Goal: Task Accomplishment & Management: Use online tool/utility

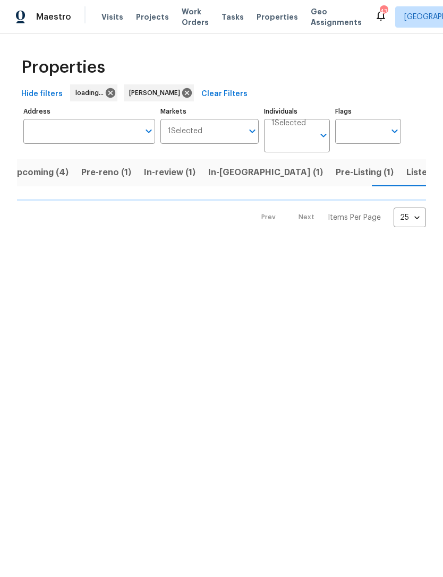
scroll to position [0, 13]
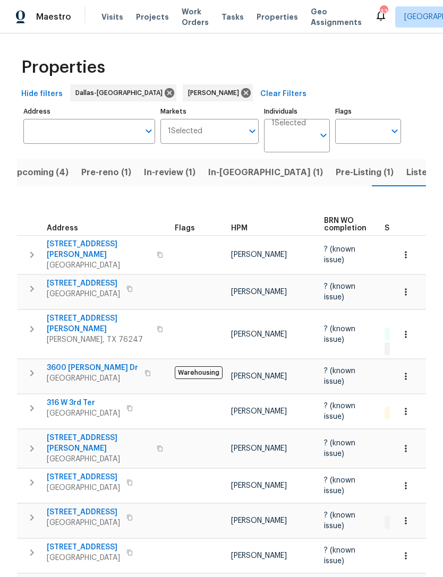
click at [140, 183] on button "In-review (1)" at bounding box center [170, 173] width 64 height 28
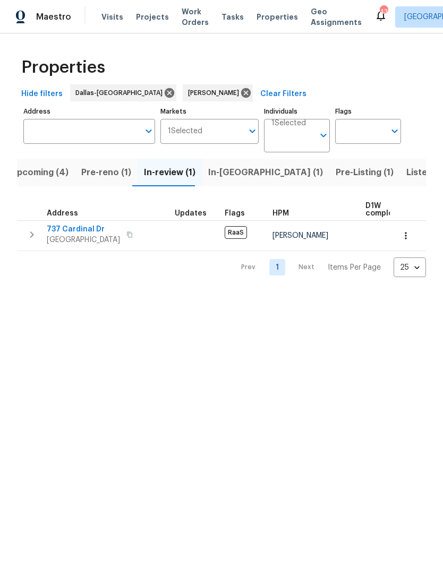
click at [231, 169] on span "In-[GEOGRAPHIC_DATA] (1)" at bounding box center [265, 172] width 115 height 15
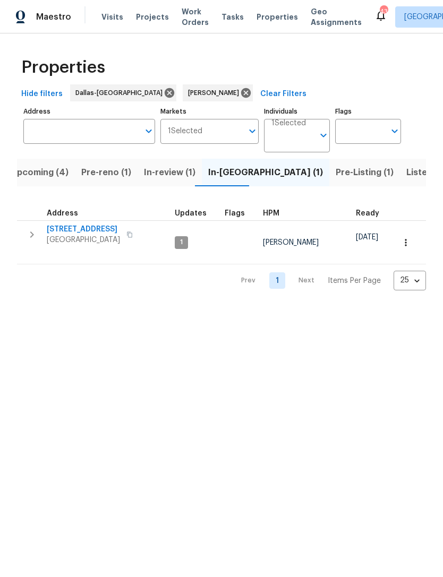
click at [409, 239] on icon "button" at bounding box center [405, 242] width 11 height 11
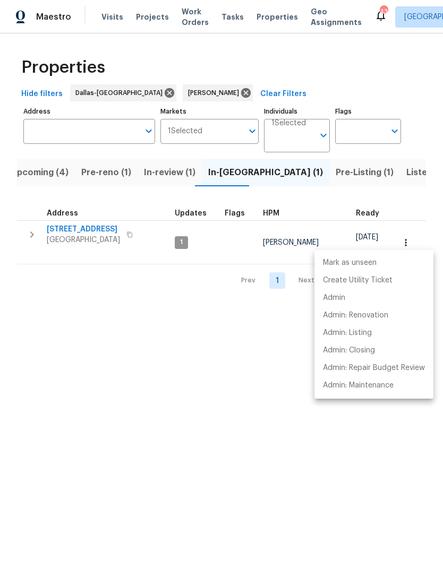
click at [258, 337] on div at bounding box center [221, 288] width 443 height 577
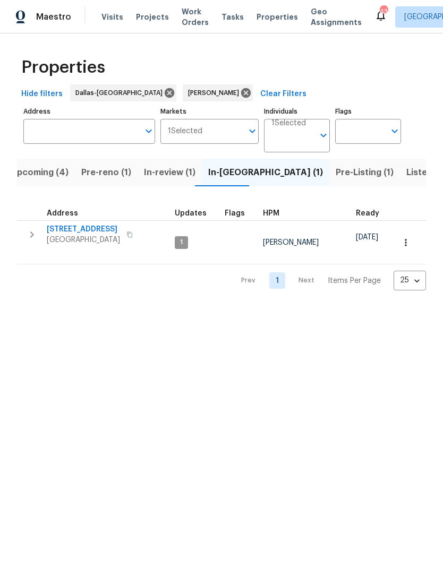
click at [76, 233] on span "[STREET_ADDRESS]" at bounding box center [83, 229] width 73 height 11
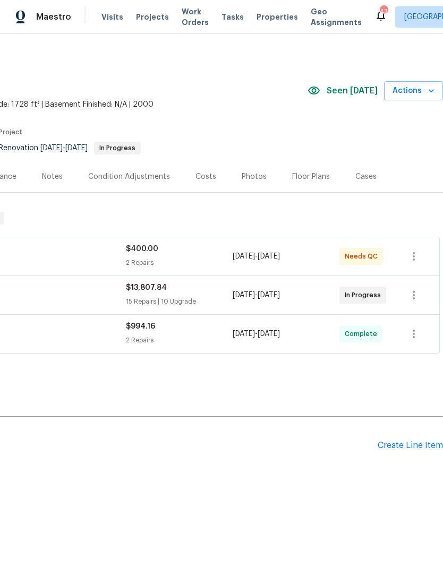
scroll to position [0, 157]
click at [416, 90] on span "Actions" at bounding box center [413, 90] width 42 height 13
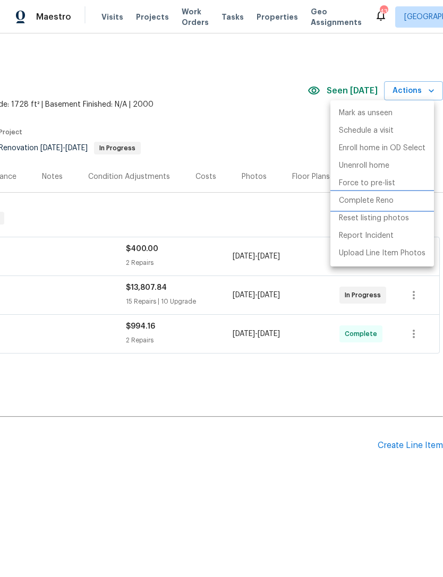
click at [389, 204] on p "Complete Reno" at bounding box center [366, 200] width 55 height 11
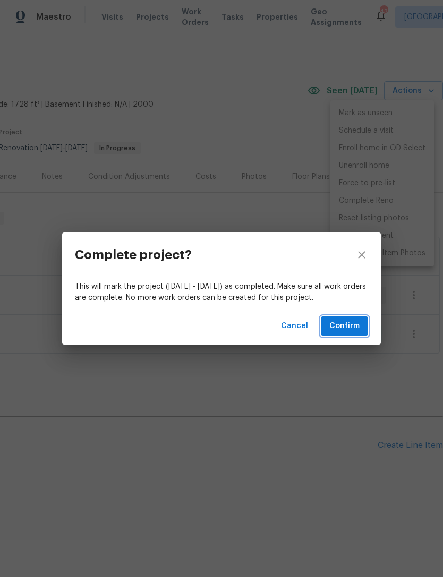
click at [365, 329] on button "Confirm" at bounding box center [344, 326] width 47 height 20
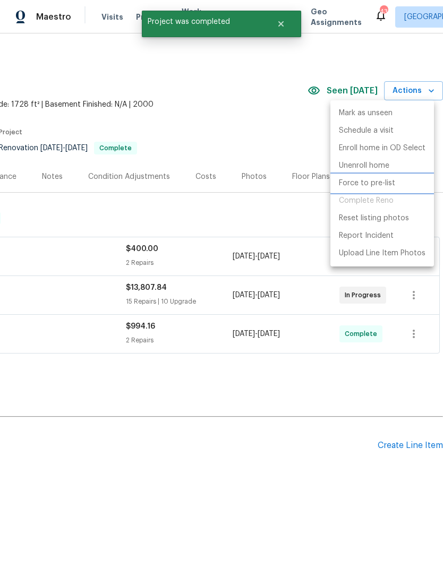
click at [371, 182] on p "Force to pre-list" at bounding box center [367, 183] width 56 height 11
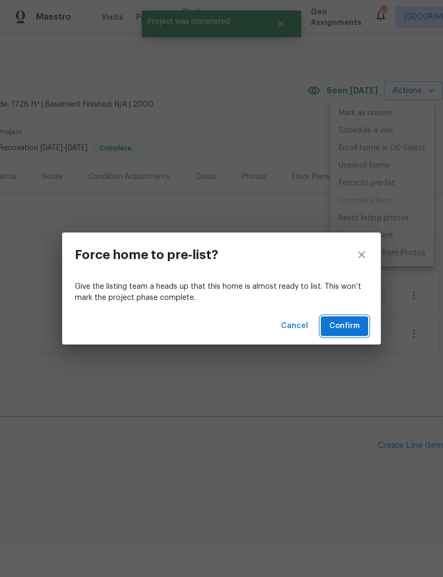
click at [358, 329] on span "Confirm" at bounding box center [344, 326] width 30 height 13
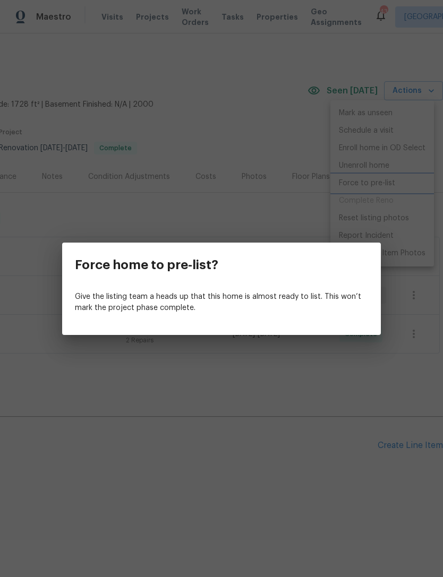
click at [304, 384] on div "Force home to pre-list? Give the listing team a heads up that this home is almo…" at bounding box center [221, 288] width 443 height 577
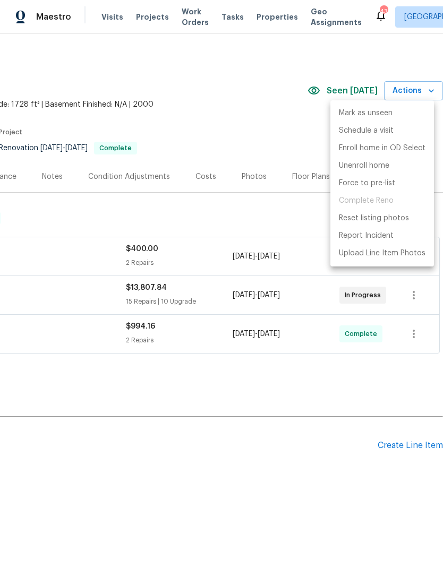
click at [305, 436] on div at bounding box center [221, 288] width 443 height 577
